Goal: Task Accomplishment & Management: Complete application form

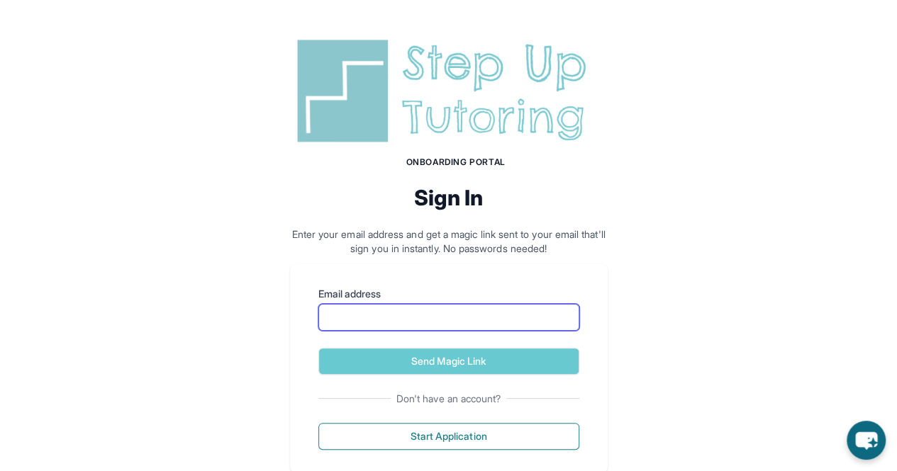
click at [363, 316] on input "Email address" at bounding box center [448, 317] width 261 height 27
type input "**********"
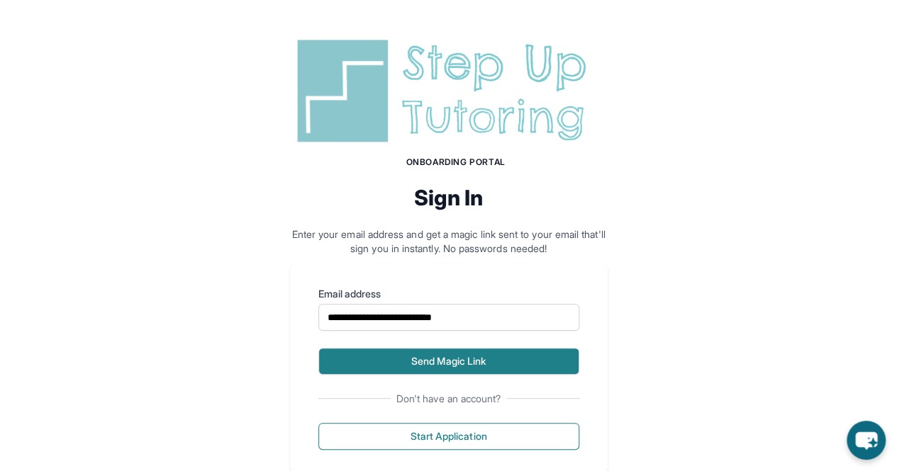
click at [406, 361] on button "Send Magic Link" at bounding box center [448, 361] width 261 height 27
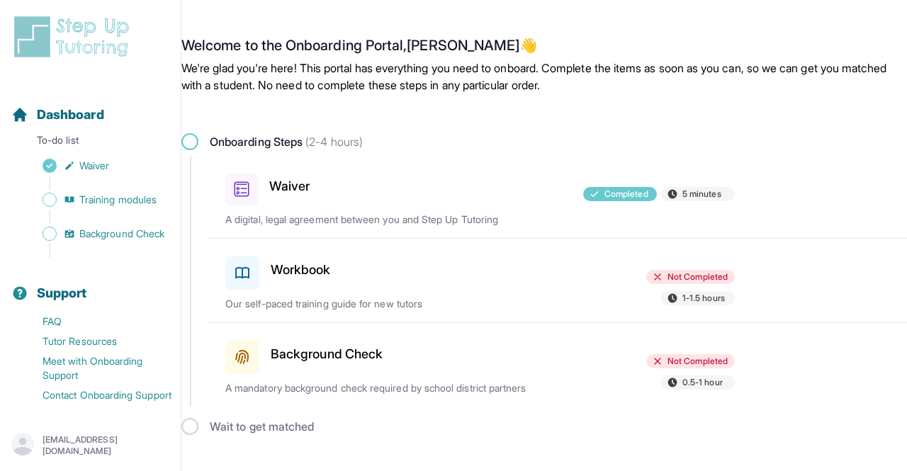
click at [298, 266] on h3 "Workbook" at bounding box center [301, 270] width 60 height 20
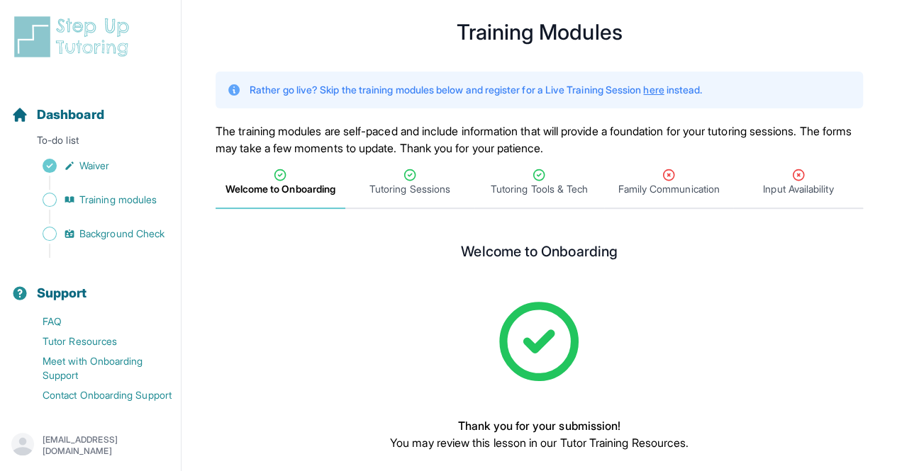
scroll to position [28, 0]
click at [539, 173] on icon "Tabs" at bounding box center [539, 174] width 14 height 14
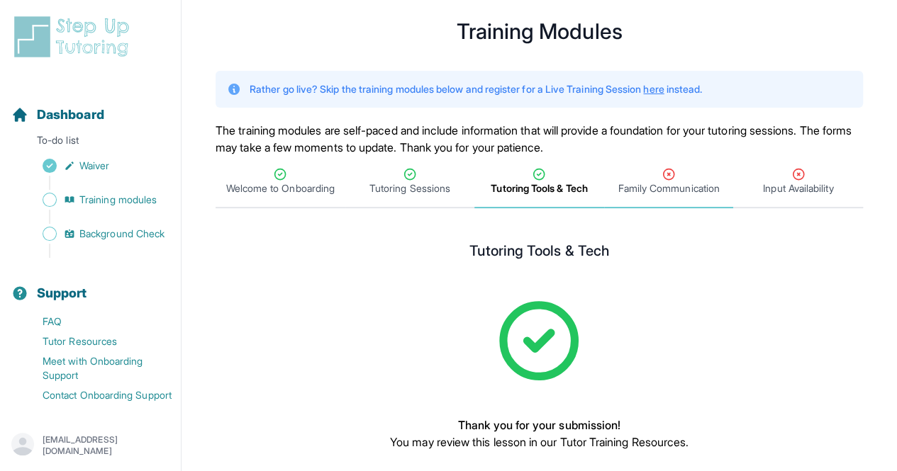
click at [672, 195] on span "Family Communication" at bounding box center [667, 188] width 101 height 14
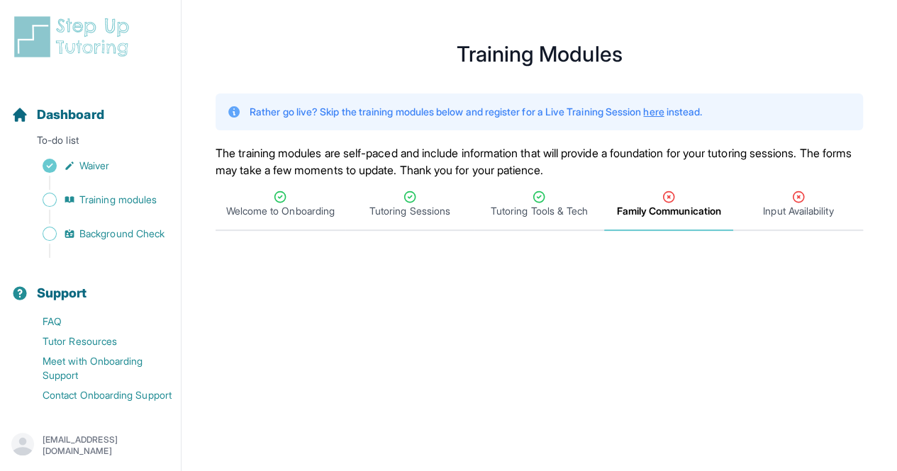
scroll to position [3, 0]
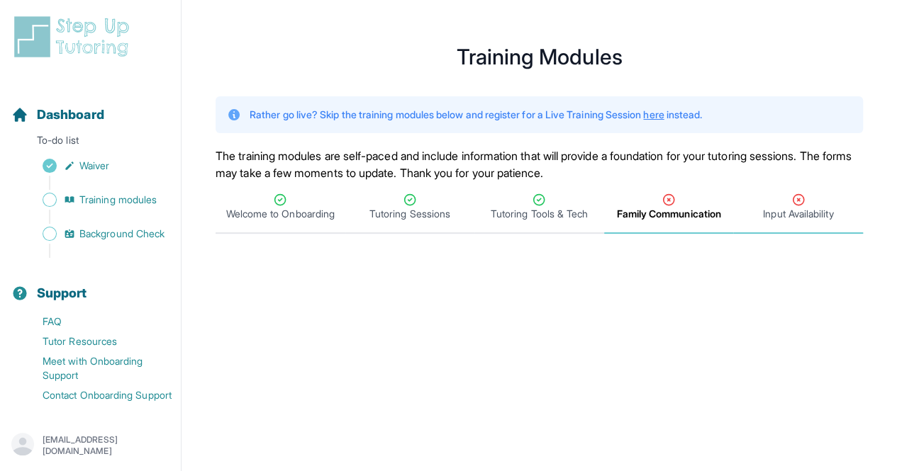
click at [791, 206] on icon "Tabs" at bounding box center [798, 200] width 14 height 14
click at [664, 218] on span "Family Communication" at bounding box center [667, 214] width 101 height 14
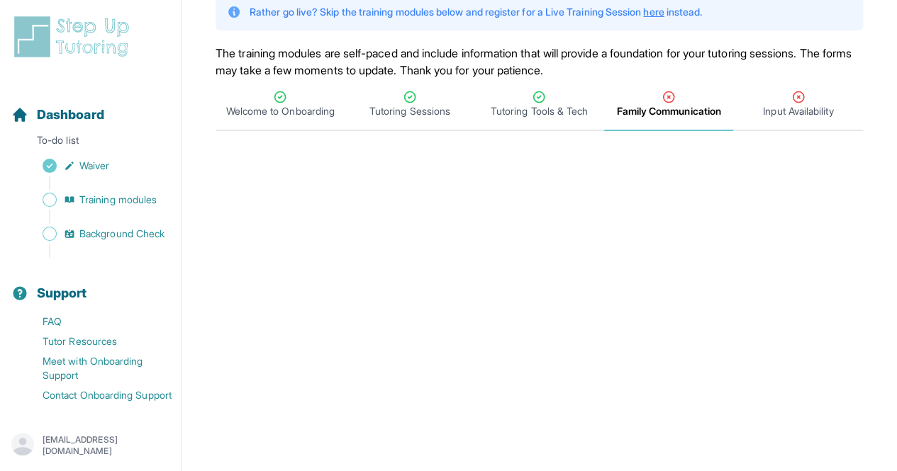
scroll to position [105, 0]
click at [795, 112] on span "Input Availability" at bounding box center [798, 112] width 70 height 14
click at [794, 108] on span "Input Availability" at bounding box center [798, 112] width 75 height 14
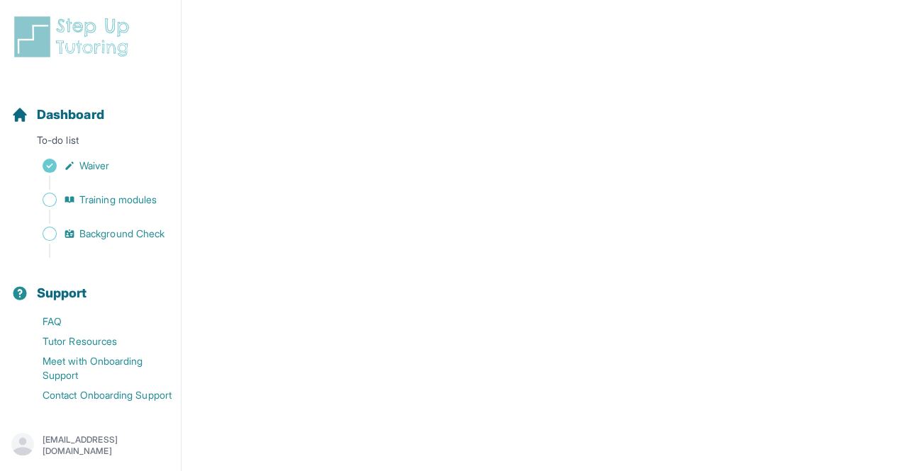
scroll to position [0, 0]
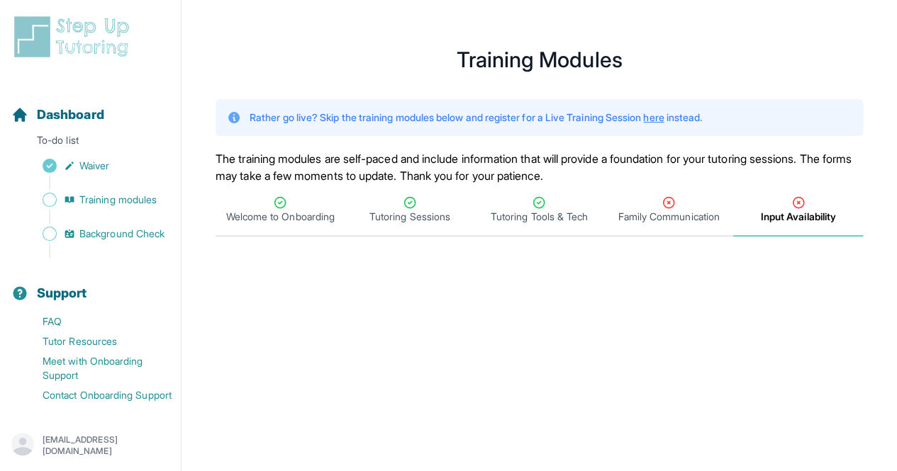
click at [769, 230] on span "Input Availability" at bounding box center [798, 210] width 130 height 52
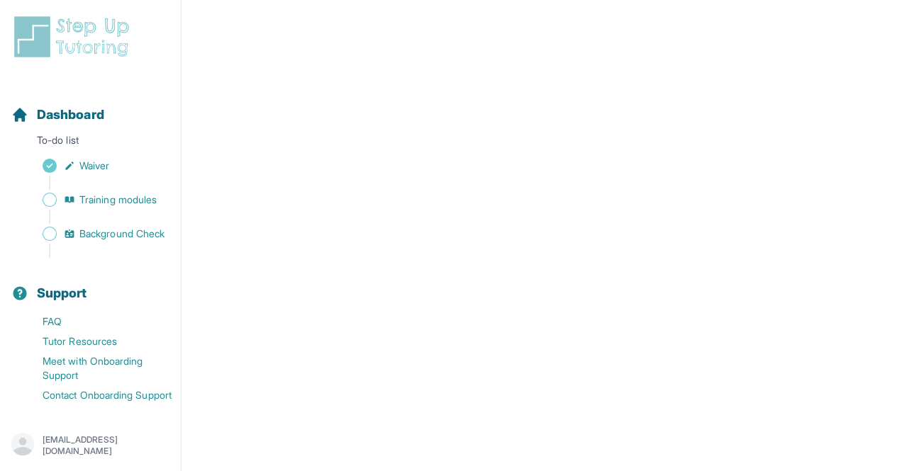
scroll to position [625, 0]
click at [44, 199] on span "Sidebar" at bounding box center [50, 200] width 14 height 14
click at [73, 197] on icon "Sidebar" at bounding box center [69, 199] width 9 height 6
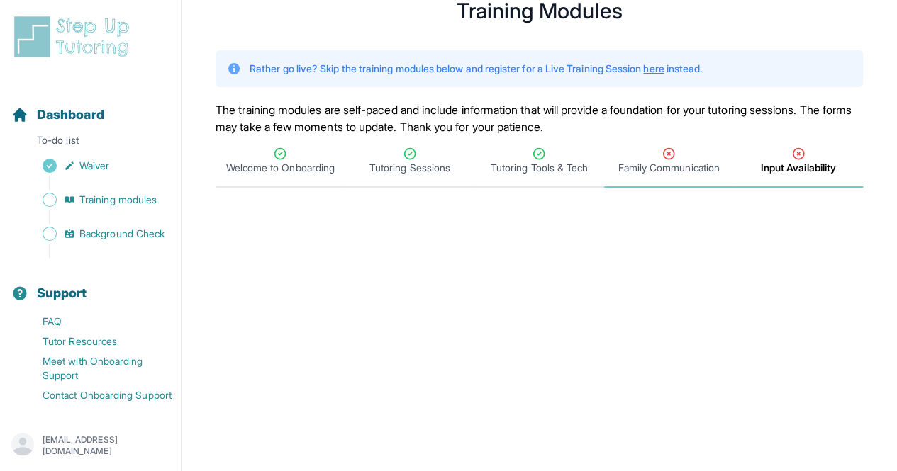
click at [678, 165] on span "Family Communication" at bounding box center [667, 168] width 101 height 14
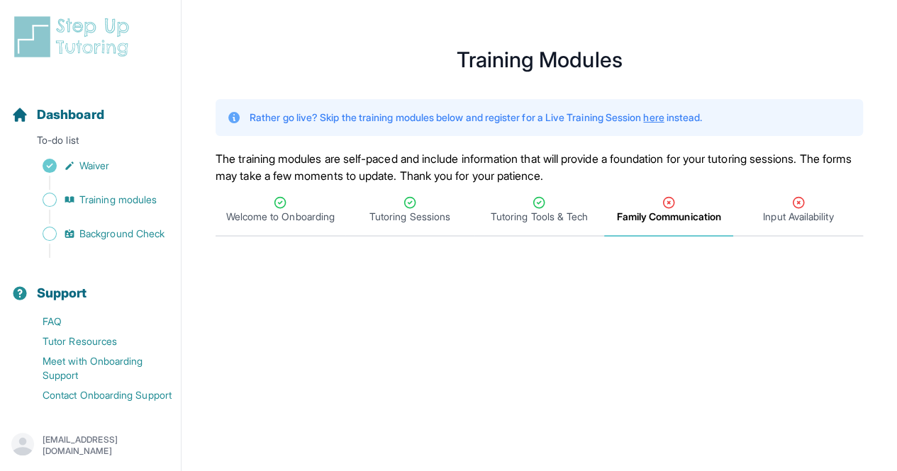
scroll to position [1, 0]
click at [790, 192] on span "Input Availability" at bounding box center [798, 210] width 130 height 52
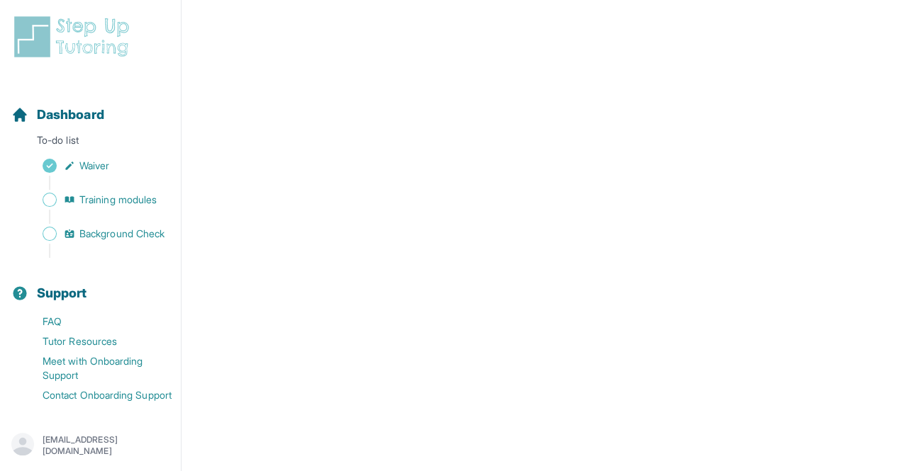
scroll to position [506, 0]
click at [104, 237] on span "Background Check" at bounding box center [121, 234] width 85 height 14
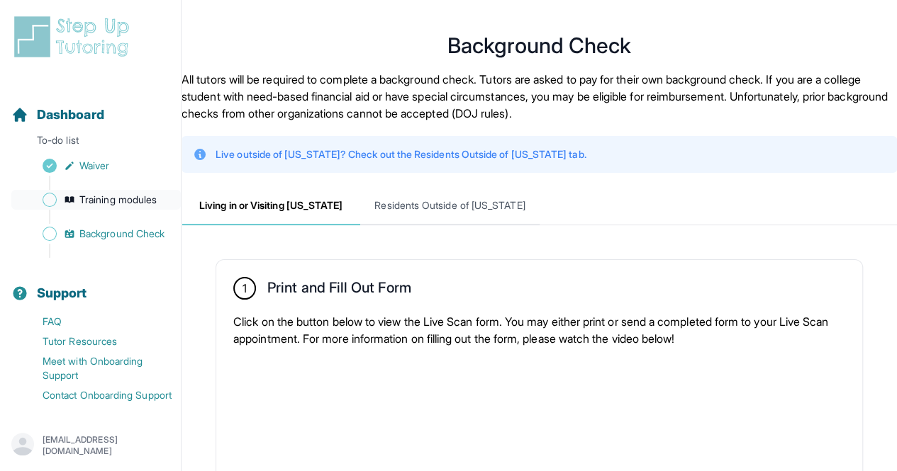
click at [101, 201] on span "Training modules" at bounding box center [117, 200] width 77 height 14
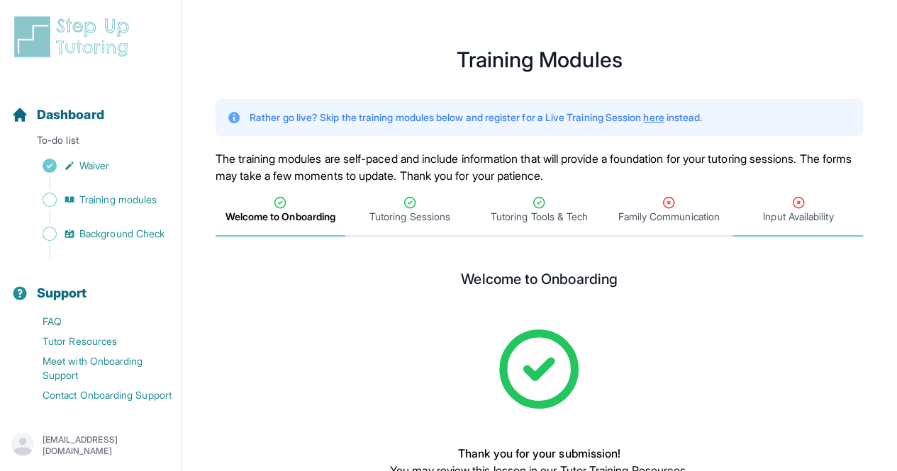
click at [794, 199] on icon "Tabs" at bounding box center [798, 203] width 11 height 11
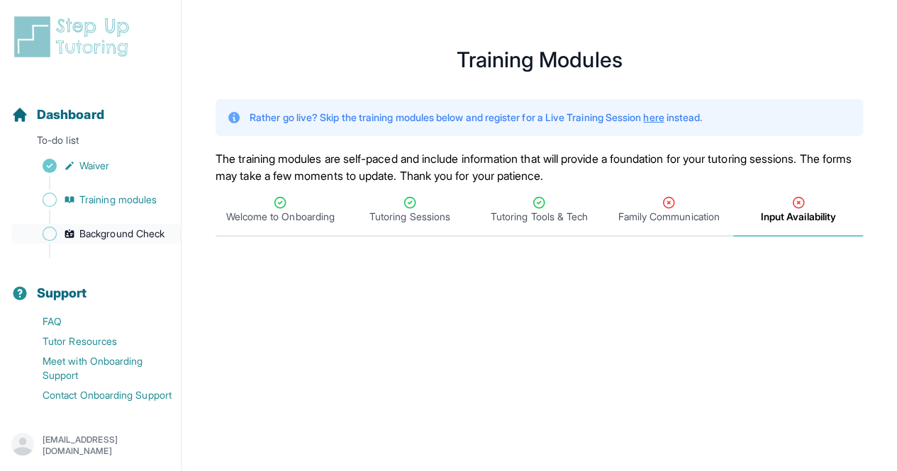
click at [96, 240] on span "Background Check" at bounding box center [121, 234] width 85 height 14
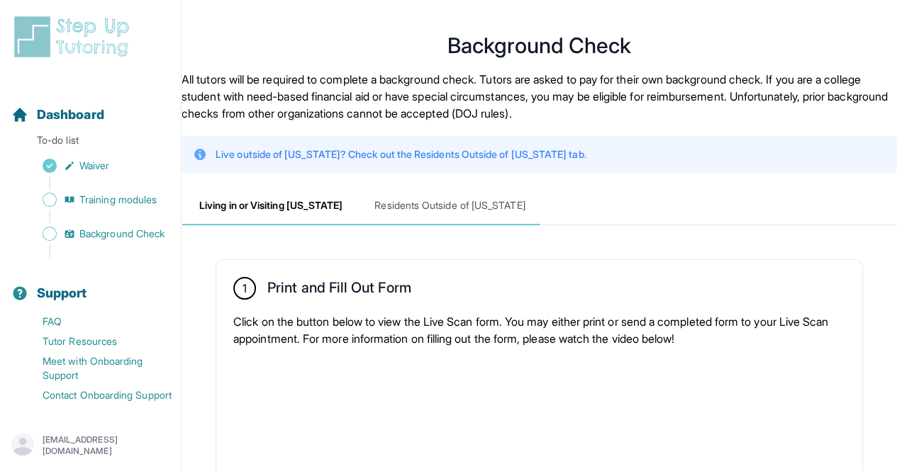
click at [447, 211] on span "Residents Outside of [US_STATE]" at bounding box center [449, 206] width 179 height 38
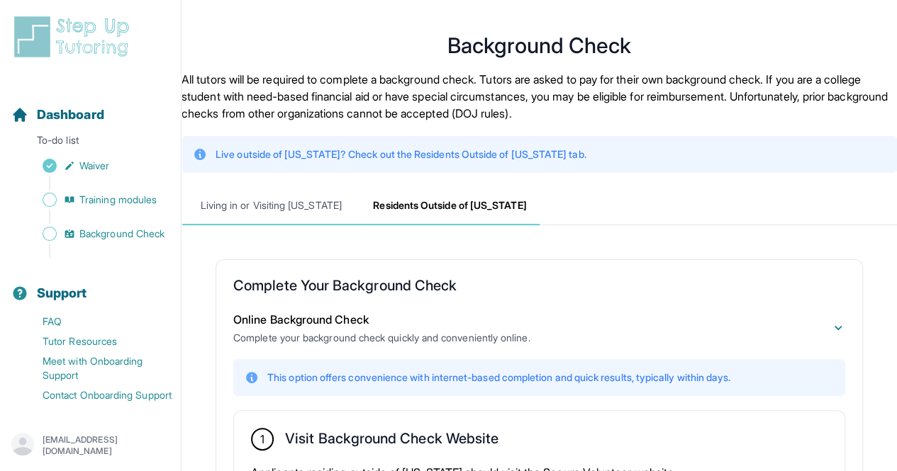
click at [285, 193] on span "Living in or Visiting [US_STATE]" at bounding box center [270, 206] width 179 height 38
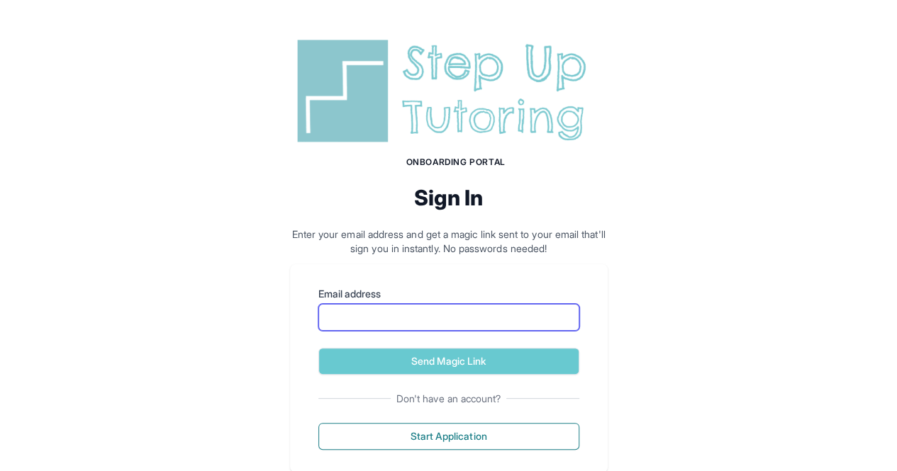
click at [375, 317] on input "Email address" at bounding box center [448, 317] width 261 height 27
type input "**********"
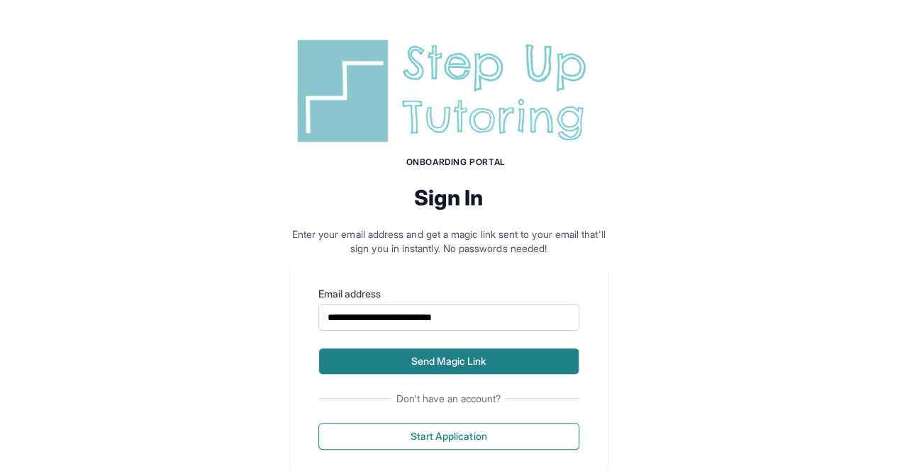
click at [422, 359] on button "Send Magic Link" at bounding box center [448, 361] width 261 height 27
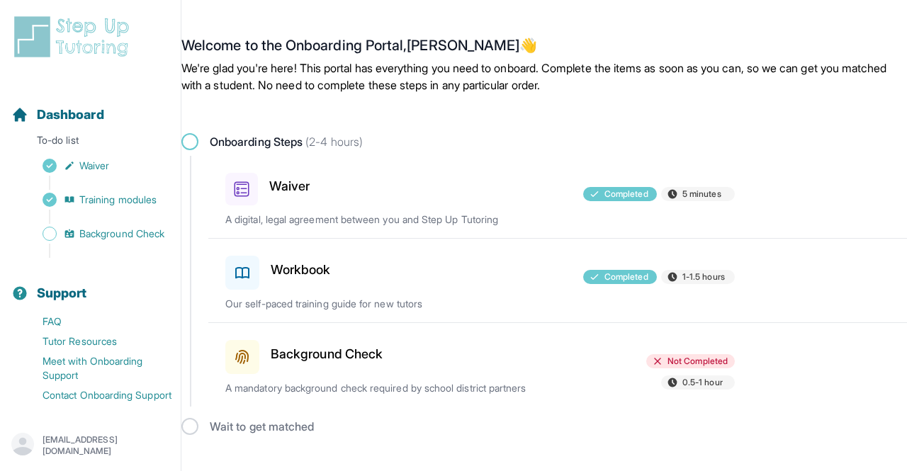
click at [236, 366] on span at bounding box center [242, 357] width 34 height 34
